Goal: Navigation & Orientation: Find specific page/section

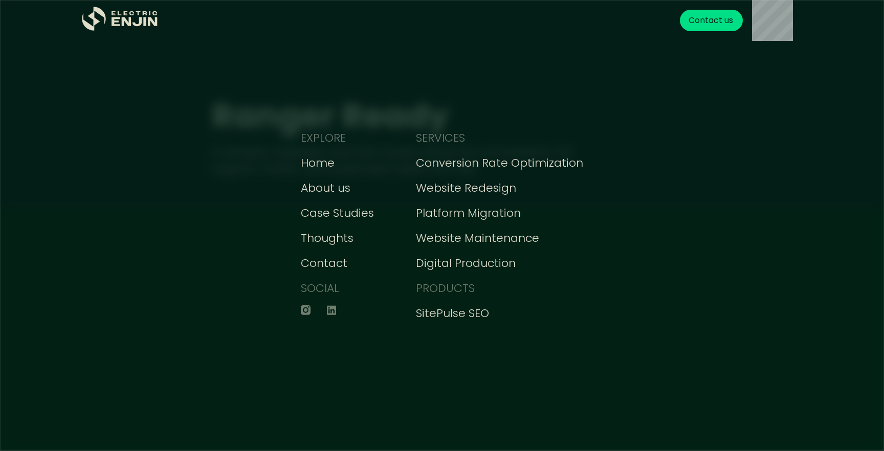
scroll to position [18, 0]
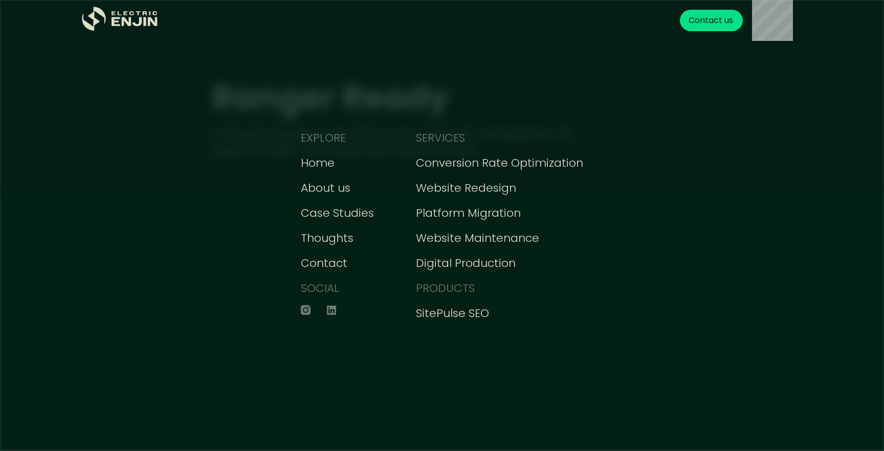
click at [130, 26] on icon "home" at bounding box center [127, 21] width 10 height 9
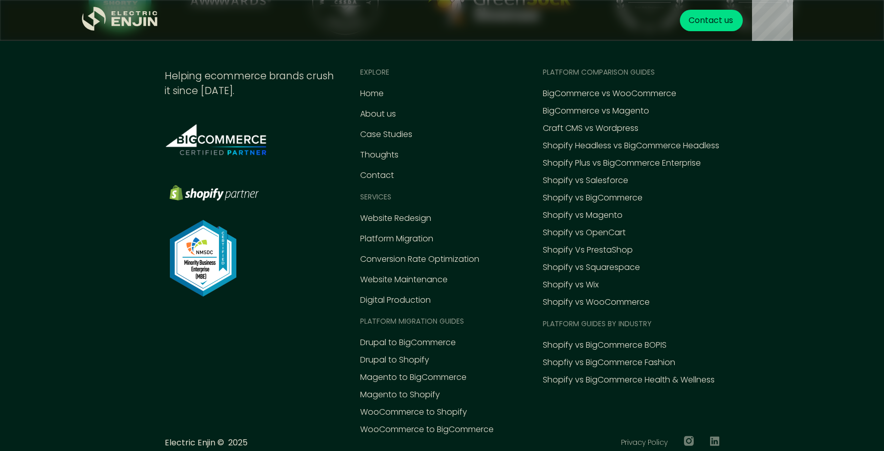
scroll to position [4712, 0]
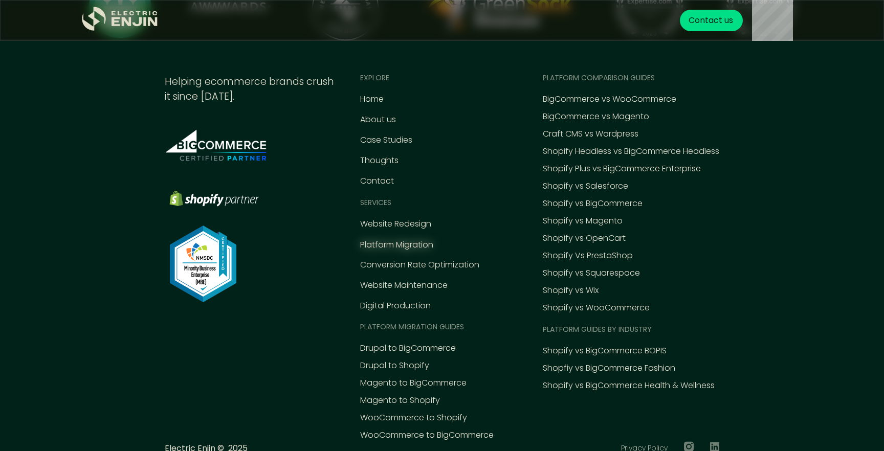
click at [361, 241] on div "Platform Migration" at bounding box center [396, 245] width 73 height 12
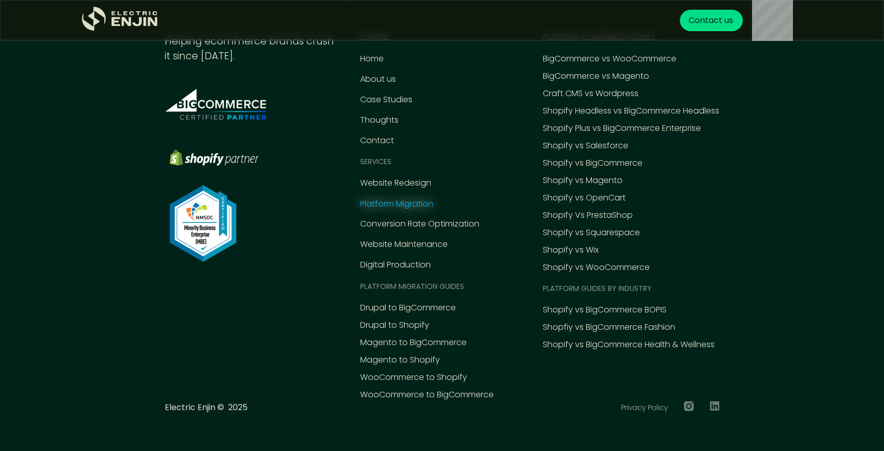
scroll to position [3708, 0]
